Goal: Use online tool/utility: Utilize a website feature to perform a specific function

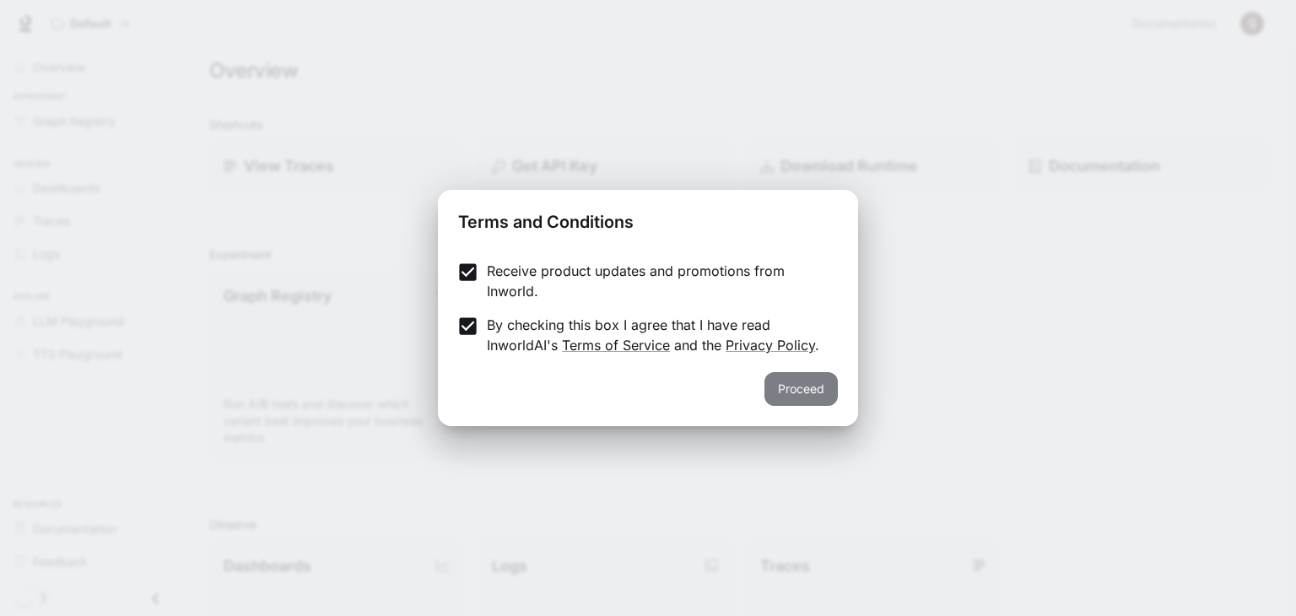
click at [780, 394] on button "Proceed" at bounding box center [801, 389] width 73 height 34
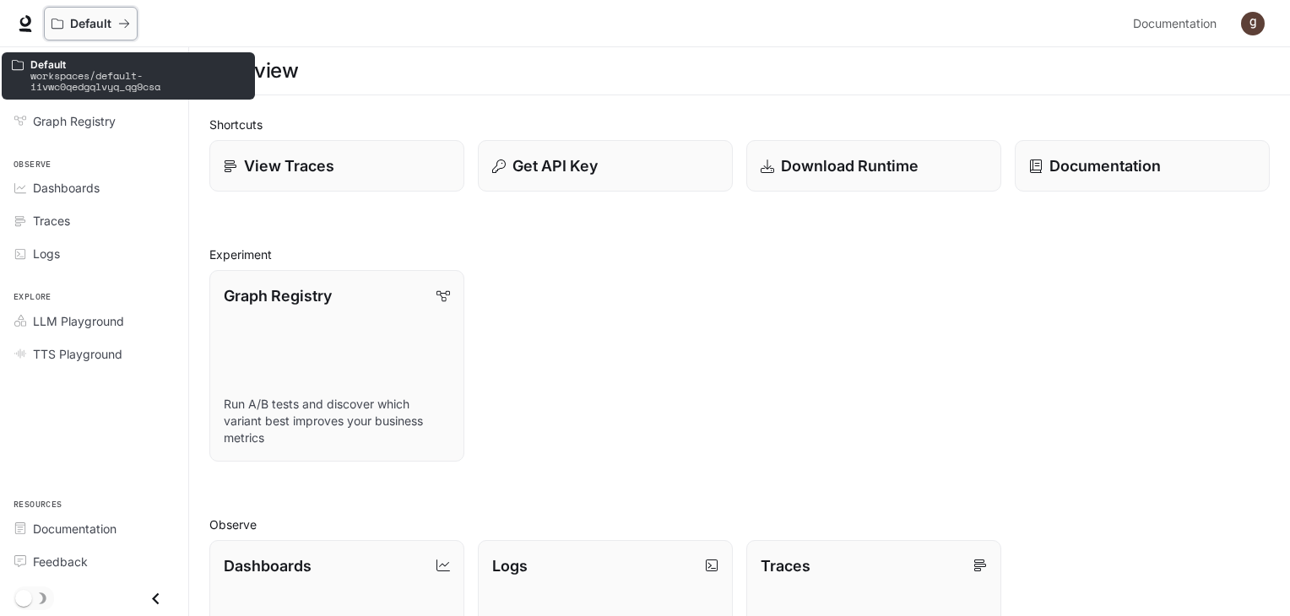
click at [125, 18] on icon "All workspaces" at bounding box center [124, 24] width 12 height 12
click at [103, 30] on p "Default" at bounding box center [90, 24] width 41 height 14
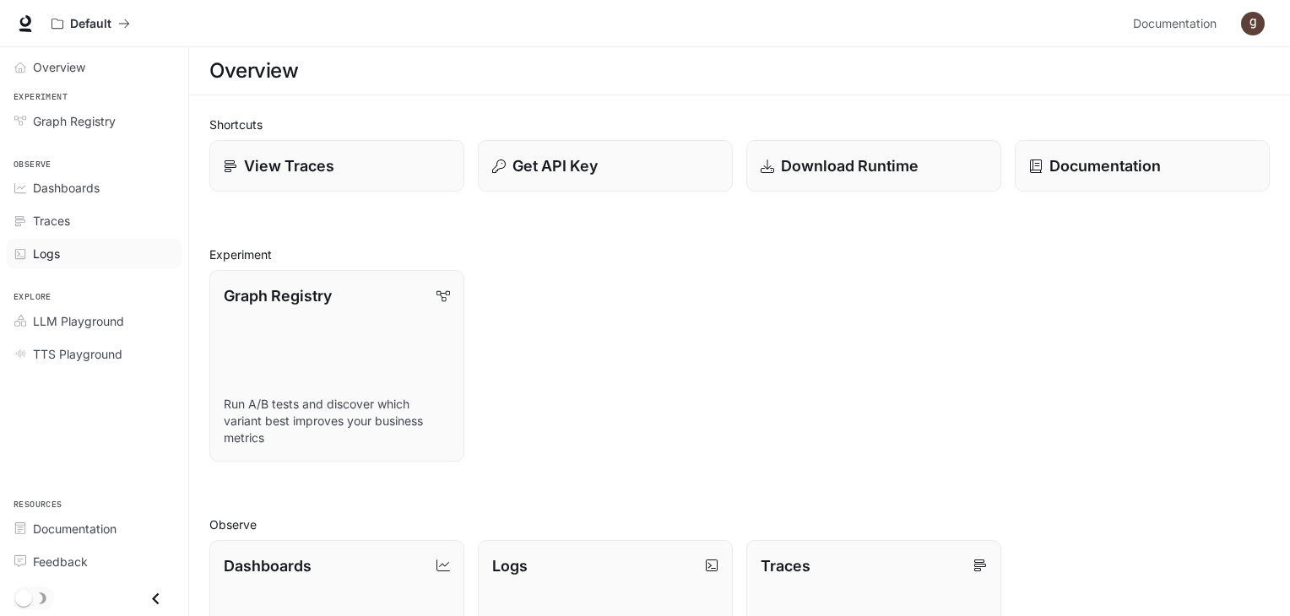
click at [64, 248] on div "Logs" at bounding box center [103, 254] width 141 height 18
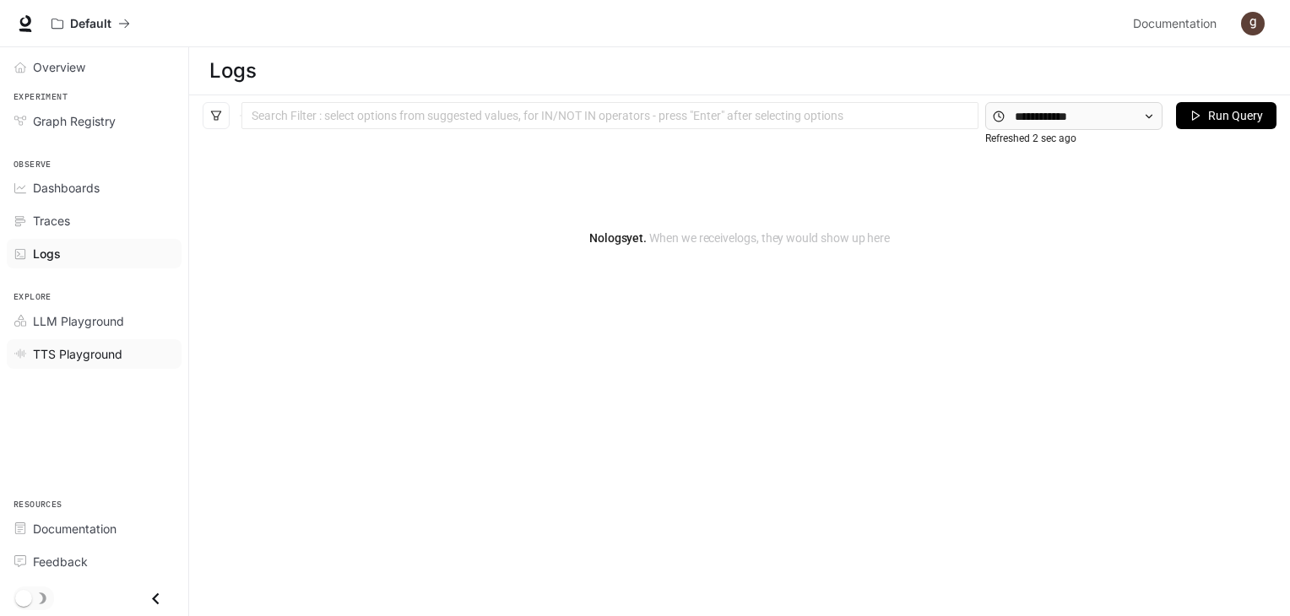
click at [85, 349] on span "TTS Playground" at bounding box center [77, 354] width 89 height 18
